Goal: Find specific page/section: Find specific page/section

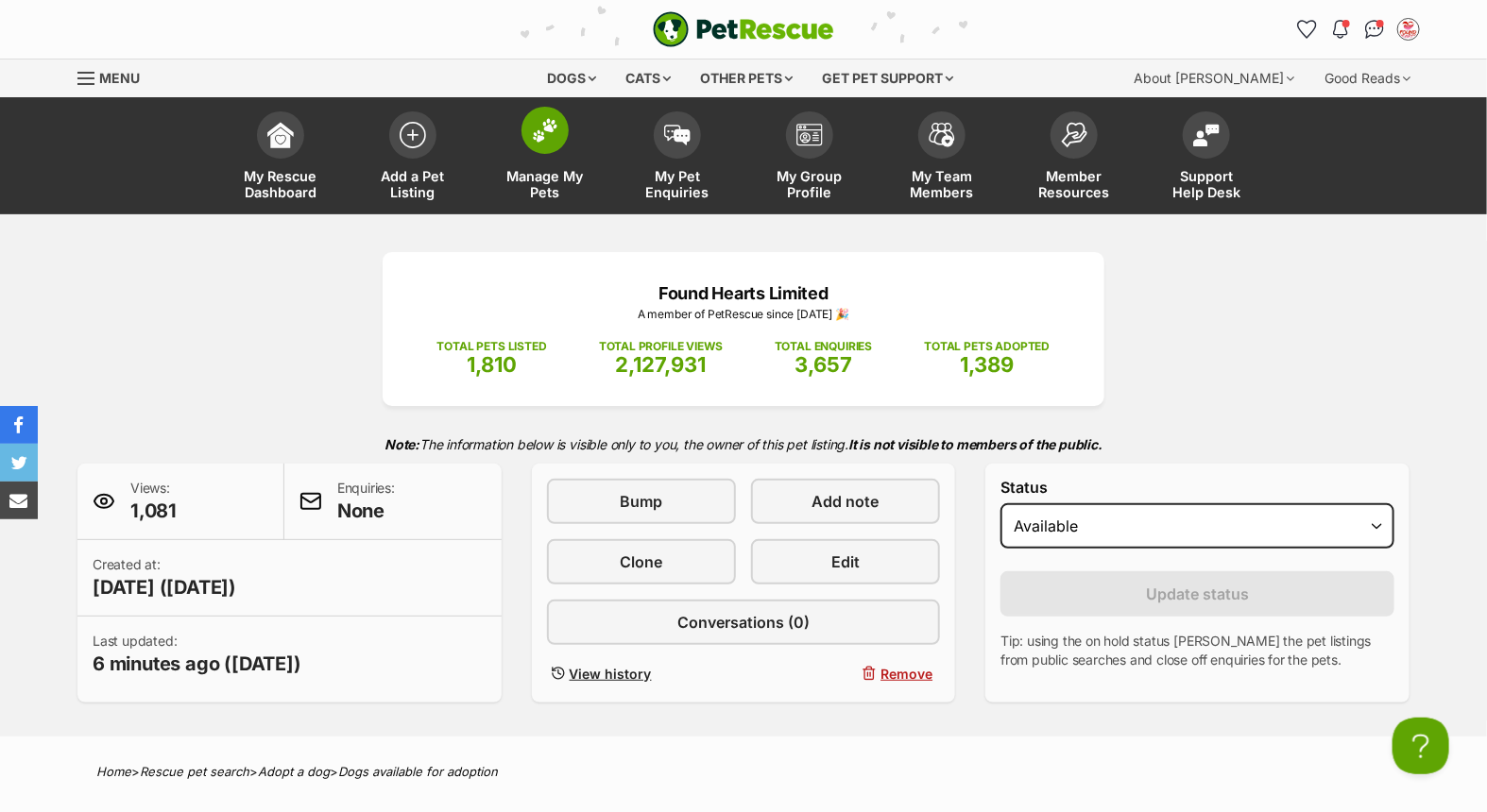
click at [559, 144] on span at bounding box center [545, 130] width 47 height 47
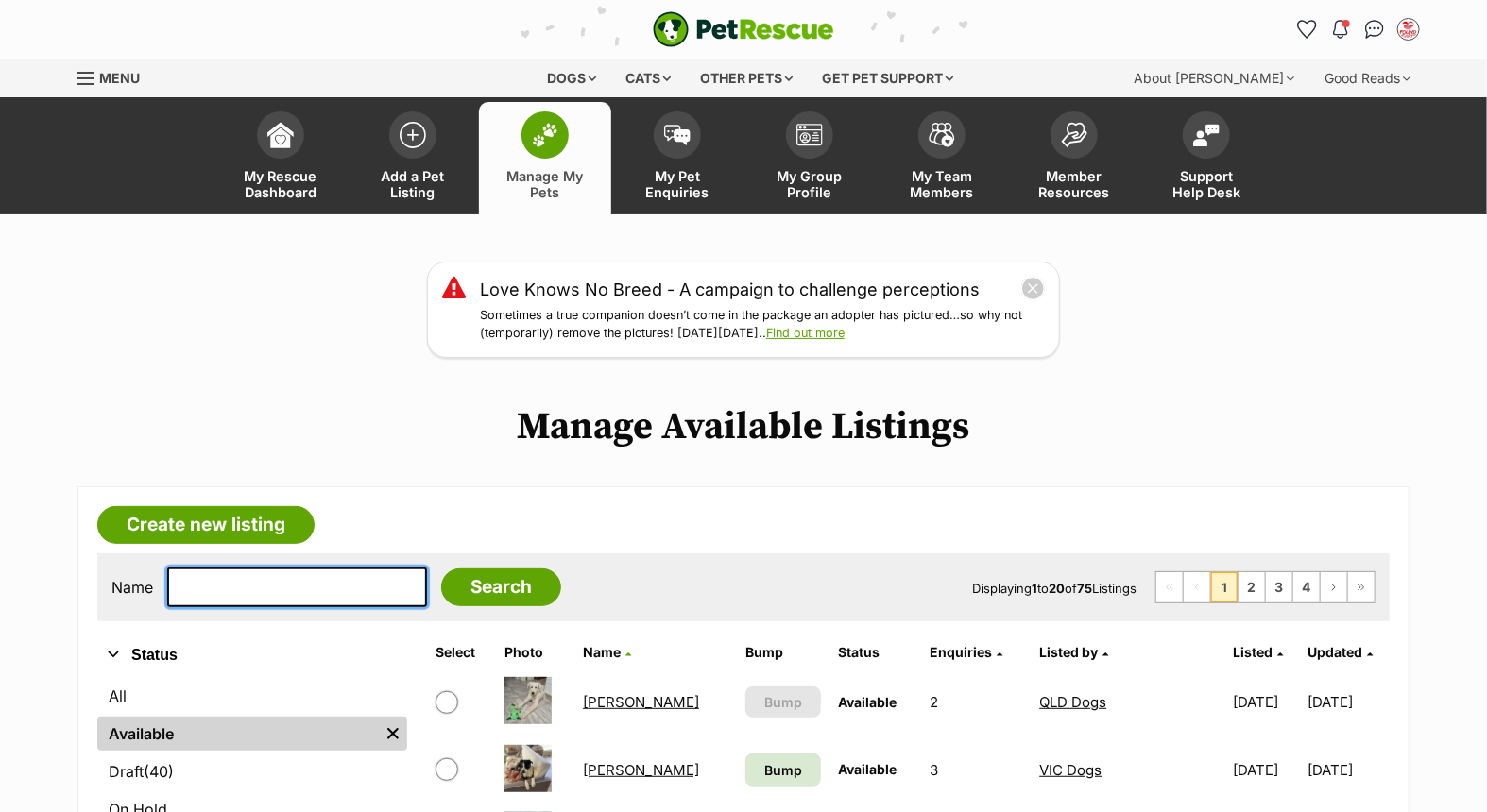
click at [311, 584] on input "text" at bounding box center [297, 588] width 259 height 40
type input "lola"
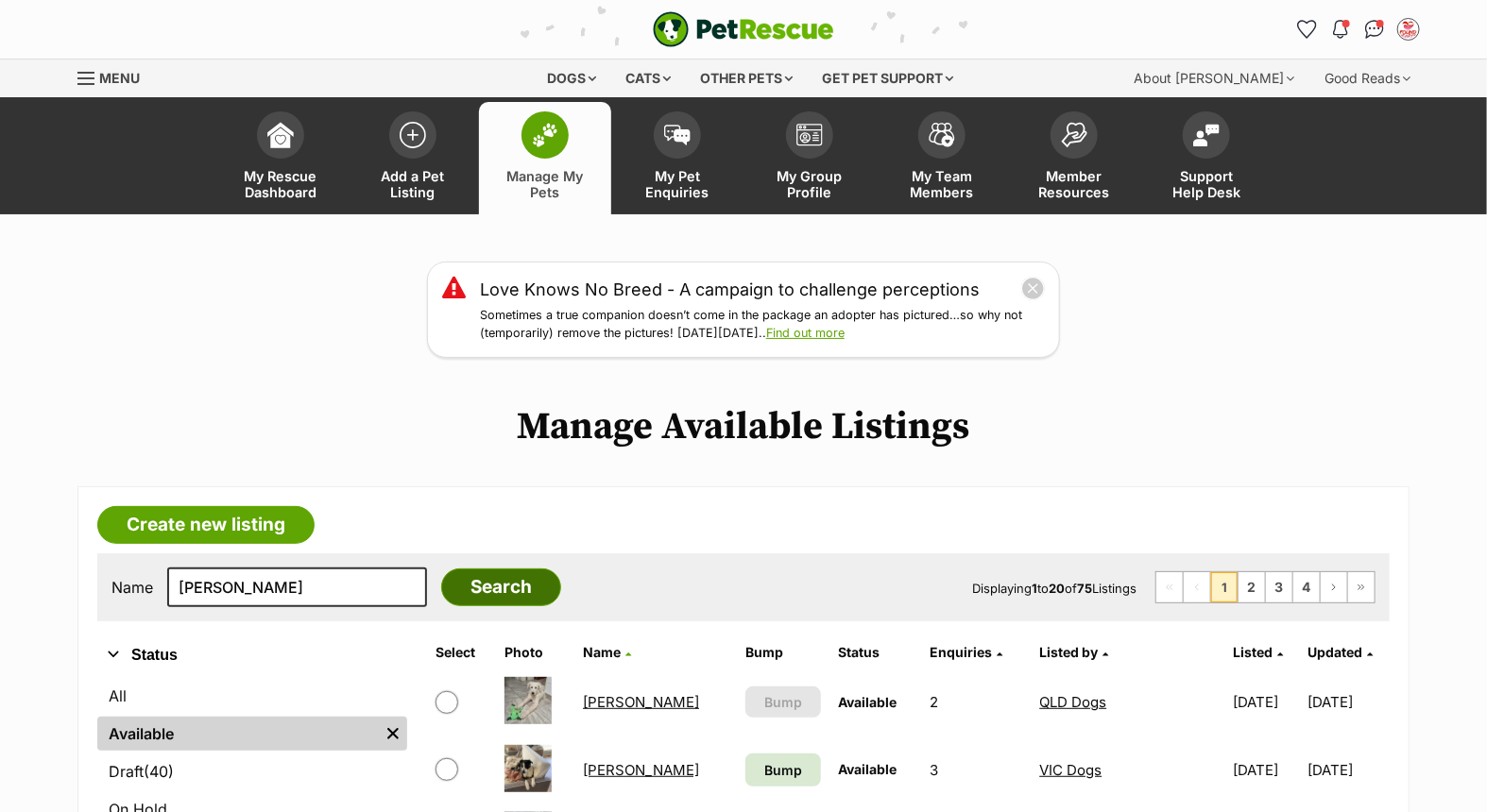
click at [456, 583] on input "Search" at bounding box center [501, 588] width 120 height 38
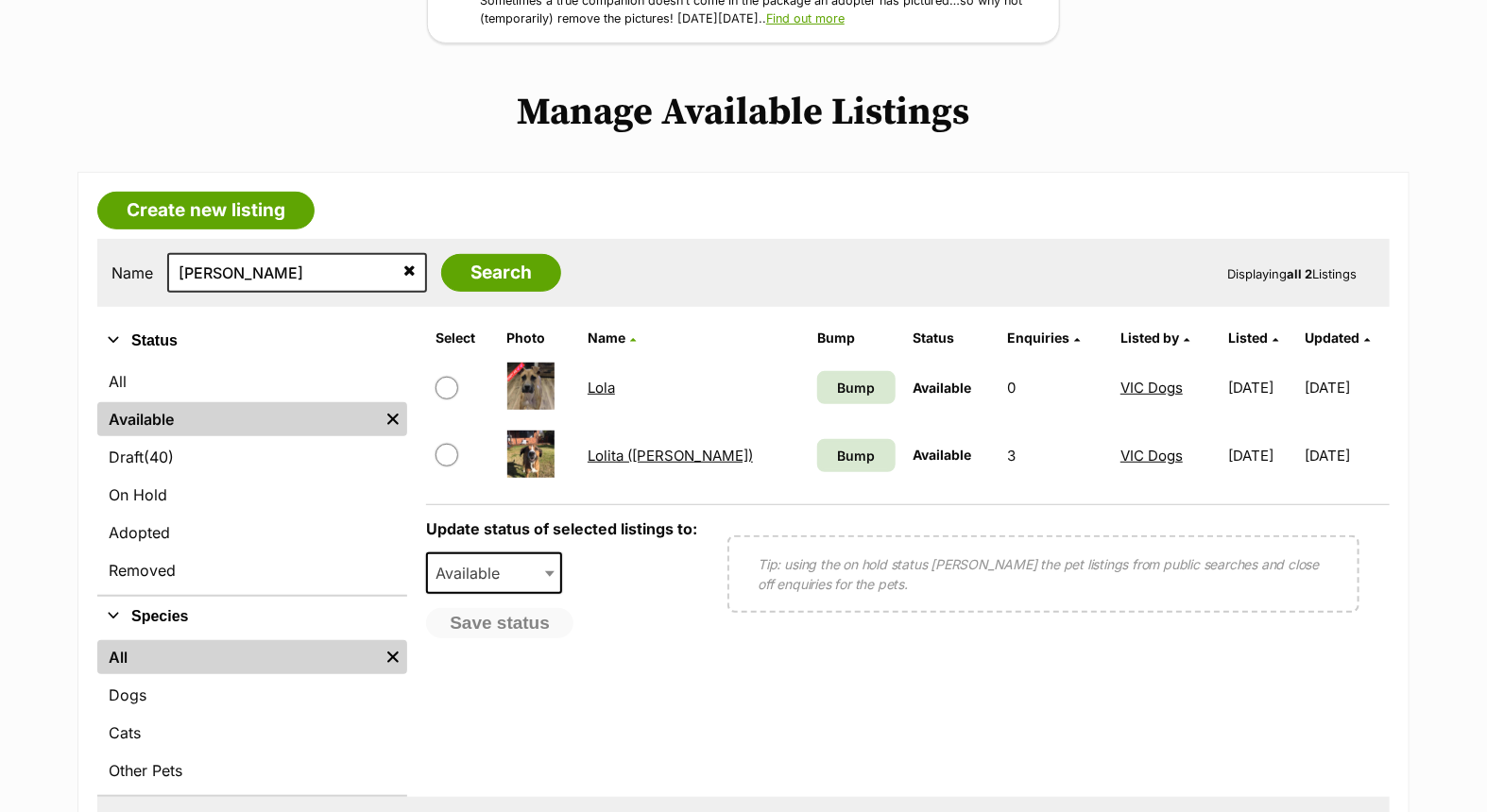
click at [611, 385] on link "Lola" at bounding box center [601, 388] width 27 height 18
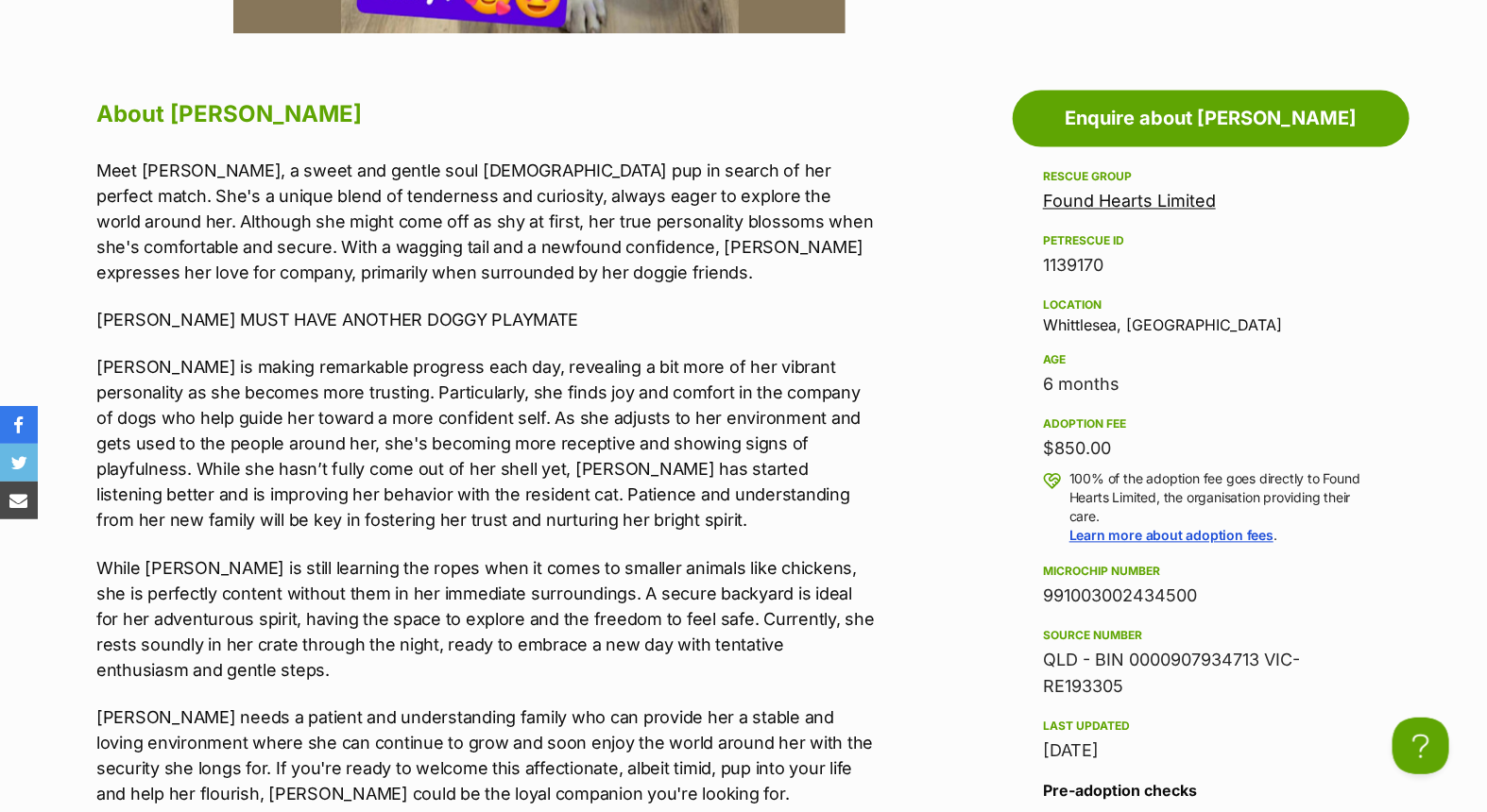
scroll to position [945, 0]
